Goal: Task Accomplishment & Management: Use online tool/utility

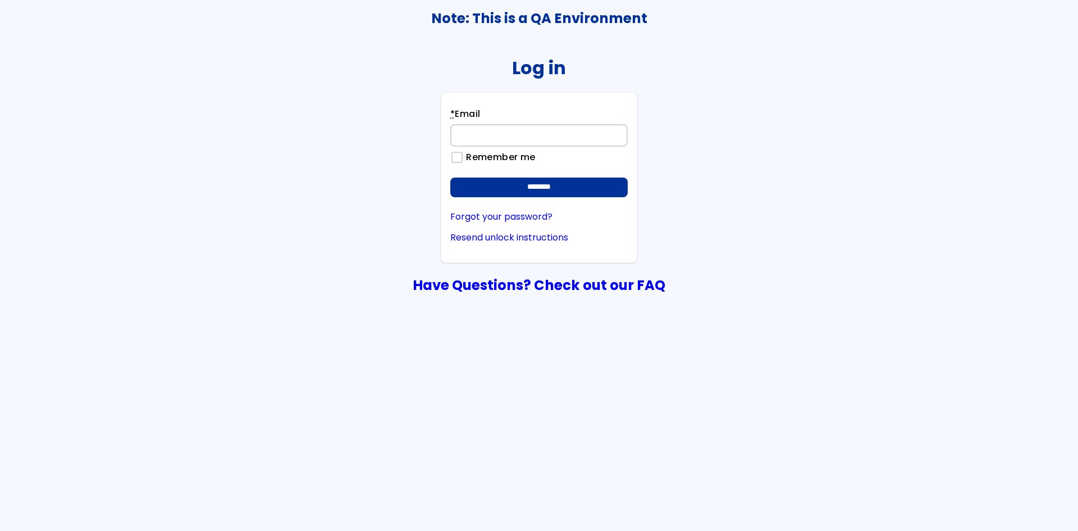
type input "**********"
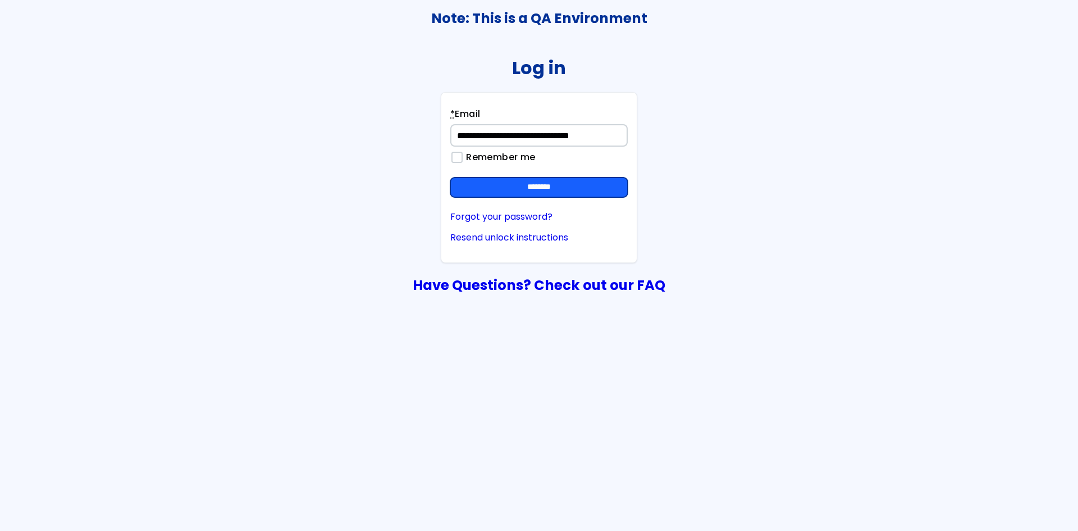
click at [536, 183] on input "********" at bounding box center [538, 187] width 177 height 20
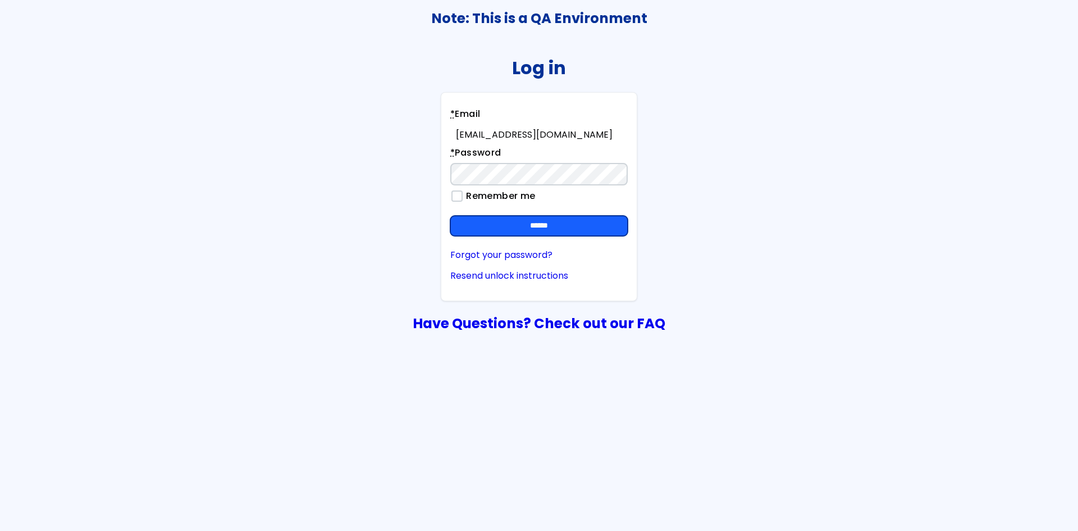
click at [545, 221] on input "******" at bounding box center [538, 226] width 177 height 20
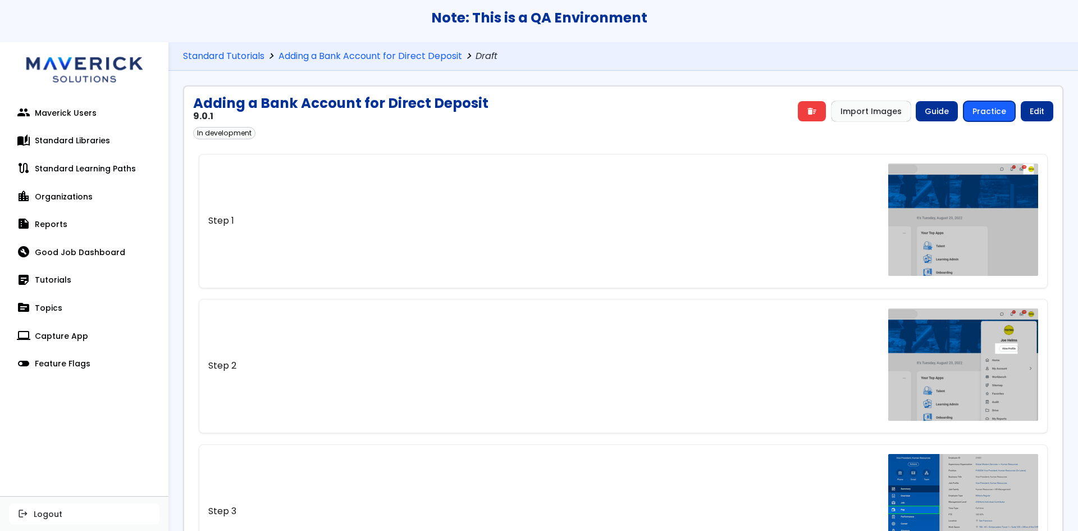
click at [975, 108] on link "Practice" at bounding box center [990, 111] width 52 height 20
